Goal: Information Seeking & Learning: Learn about a topic

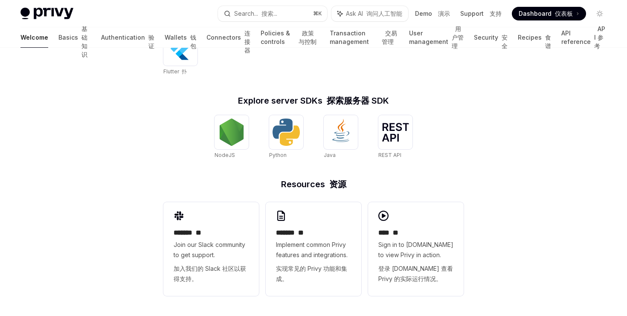
scroll to position [514, 0]
click at [101, 35] on link "Authentication 验证" at bounding box center [127, 37] width 53 height 20
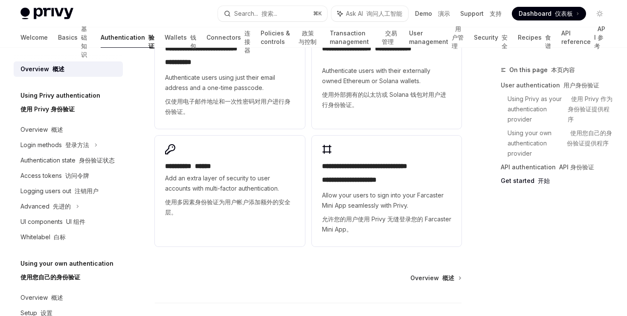
scroll to position [1213, 0]
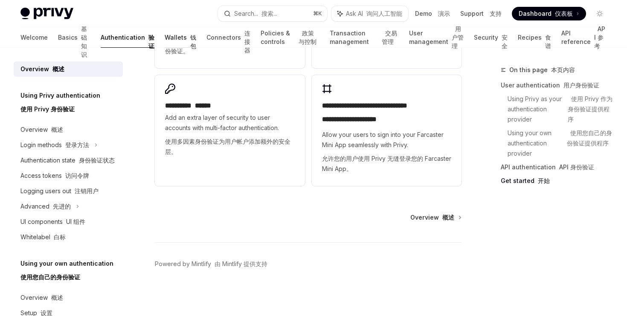
click at [165, 35] on link "Wallets 钱包" at bounding box center [181, 37] width 32 height 20
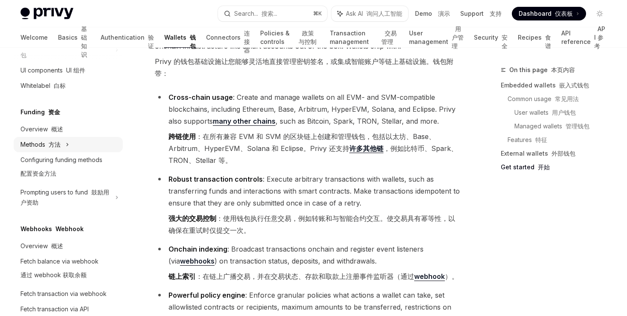
scroll to position [353, 0]
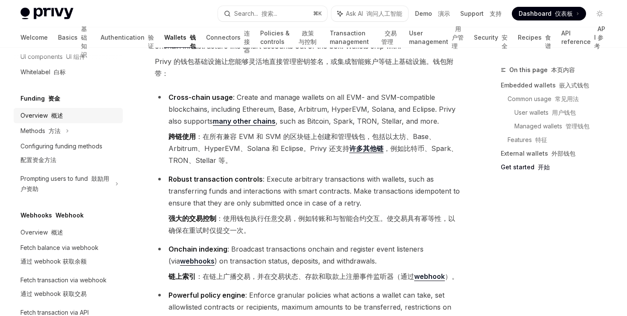
click at [38, 115] on div "Overview 概述" at bounding box center [41, 115] width 43 height 10
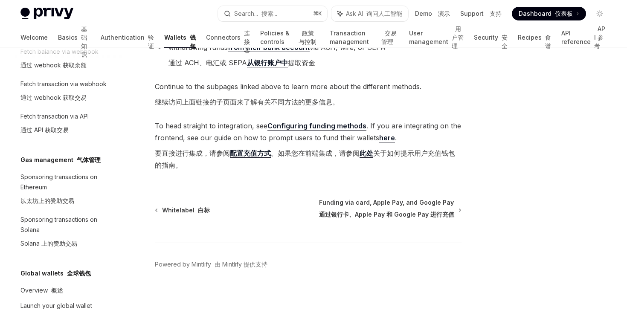
scroll to position [613, 0]
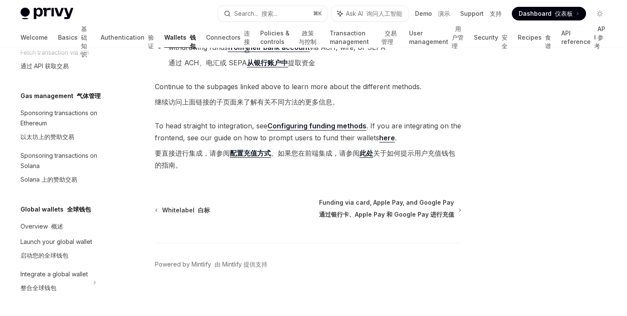
click at [89, 226] on div "Overview 概述" at bounding box center [68, 226] width 97 height 10
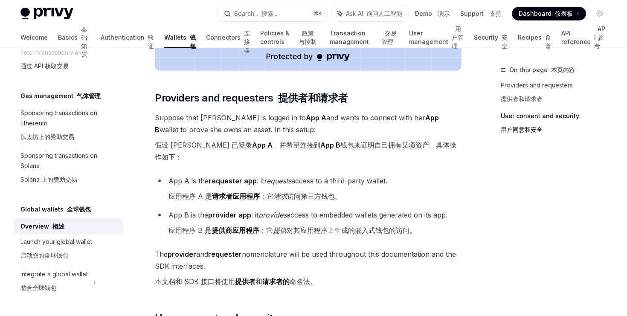
scroll to position [538, 0]
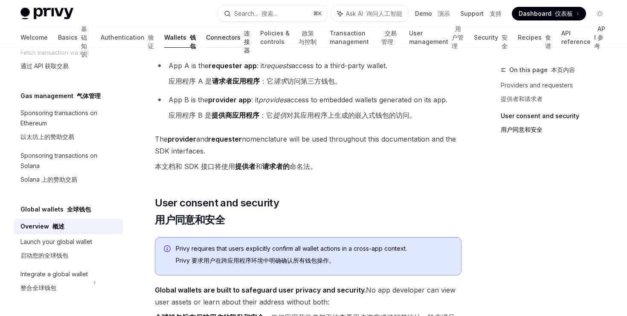
click at [206, 40] on link "Connectors 连接器" at bounding box center [228, 37] width 44 height 20
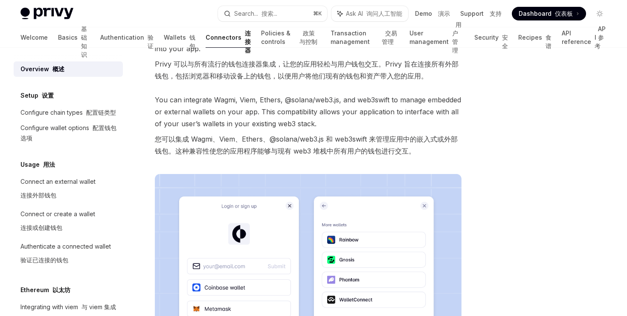
scroll to position [88, 0]
click at [409, 31] on link "User management 用户管理" at bounding box center [436, 37] width 55 height 20
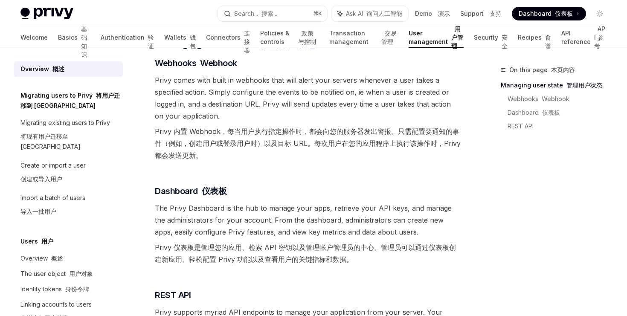
scroll to position [258, 0]
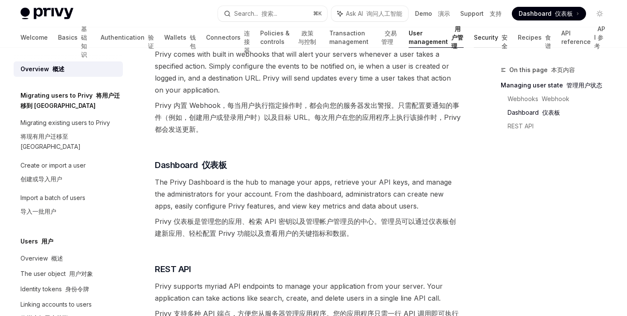
click at [483, 40] on link "Security 安全" at bounding box center [491, 37] width 34 height 20
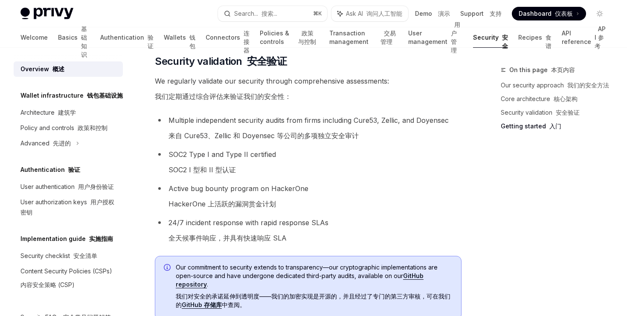
scroll to position [809, 0]
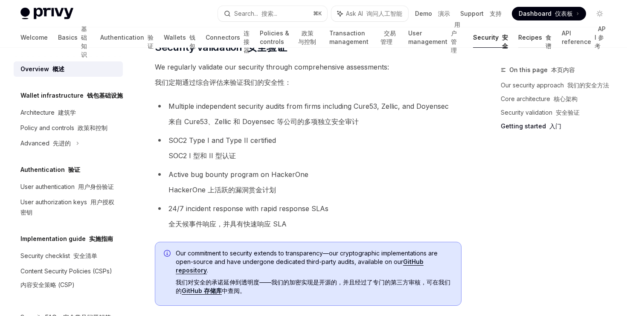
click at [523, 41] on link "Recipes 食谱" at bounding box center [534, 37] width 33 height 20
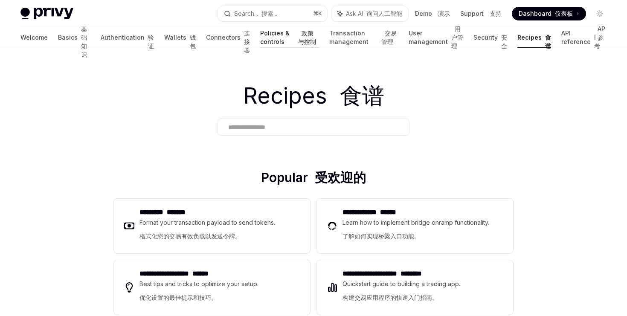
click at [260, 42] on link "Policies & controls 政策与控制" at bounding box center [289, 37] width 59 height 20
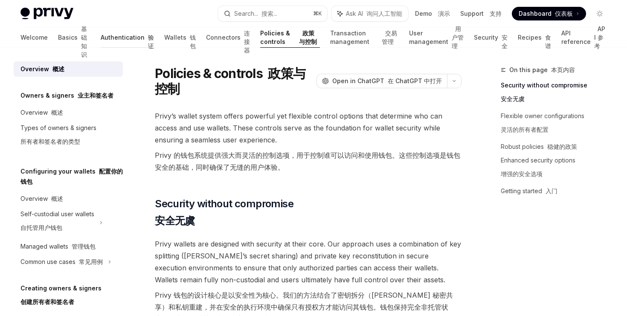
click at [101, 38] on link "Authentication 验证" at bounding box center [127, 37] width 53 height 20
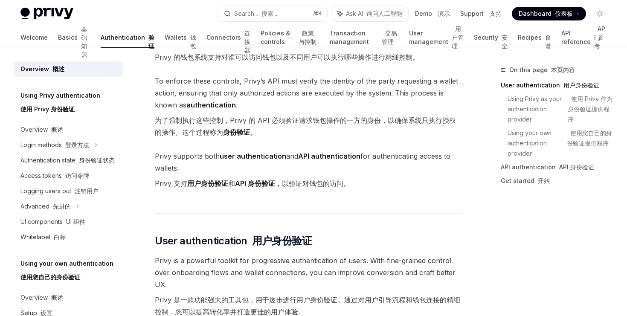
scroll to position [72, 0]
click at [79, 176] on font "访问令牌" at bounding box center [77, 175] width 24 height 7
type textarea "*"
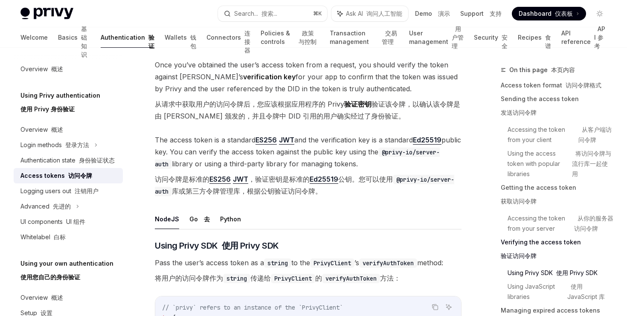
scroll to position [1656, 0]
